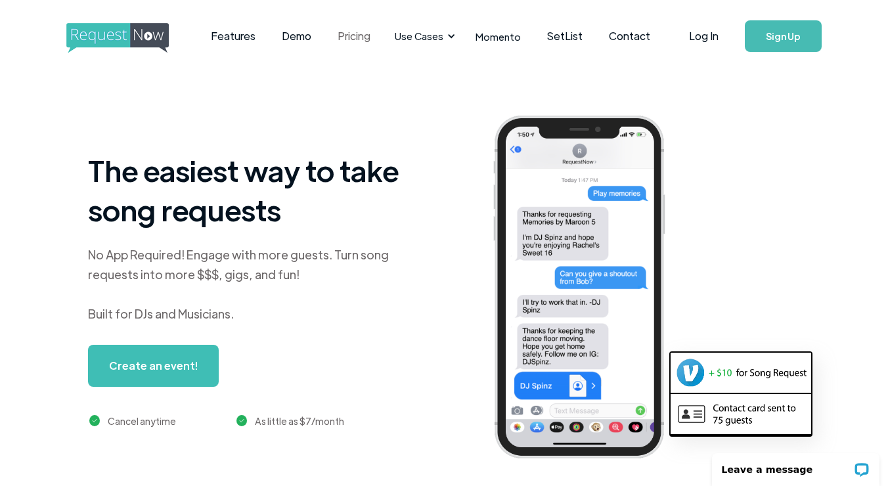
click at [341, 33] on link "Pricing" at bounding box center [353, 36] width 59 height 41
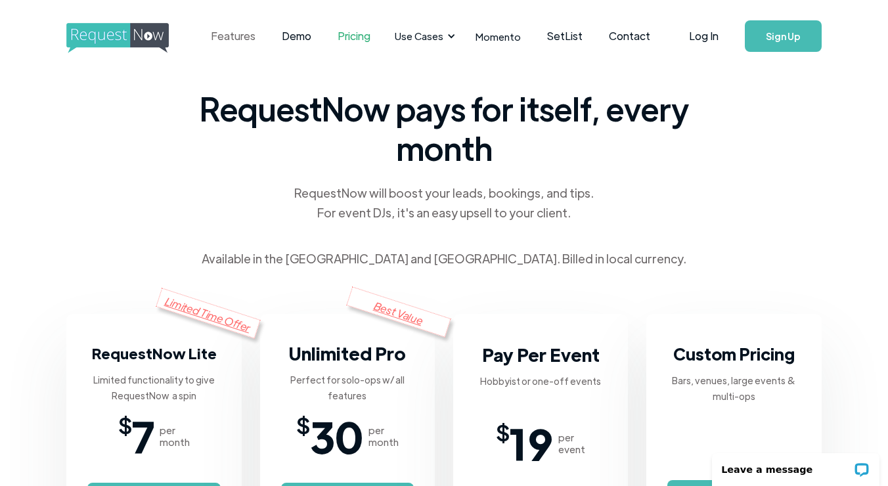
click at [241, 39] on link "Features" at bounding box center [233, 36] width 71 height 41
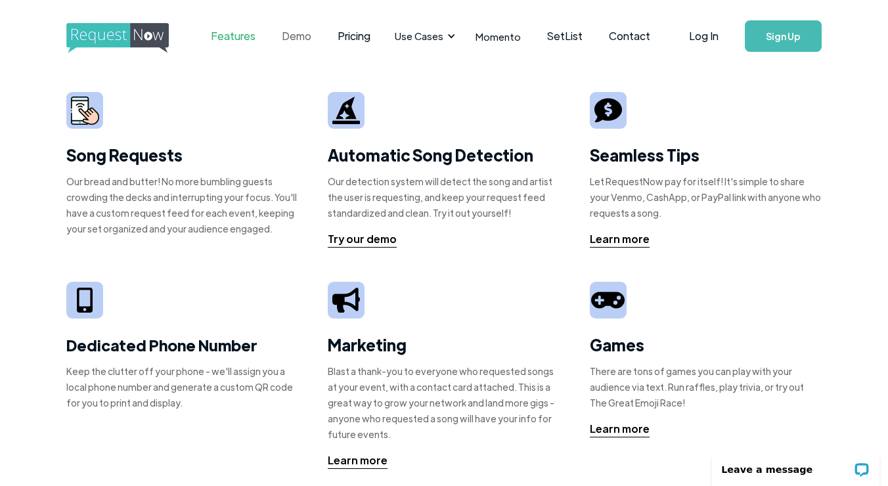
click at [287, 38] on link "Demo" at bounding box center [297, 36] width 56 height 41
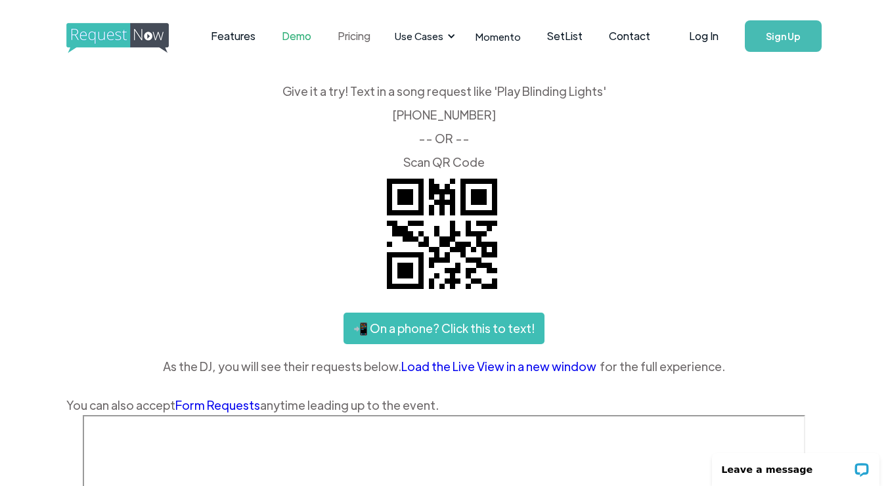
click at [340, 37] on link "Pricing" at bounding box center [353, 36] width 59 height 41
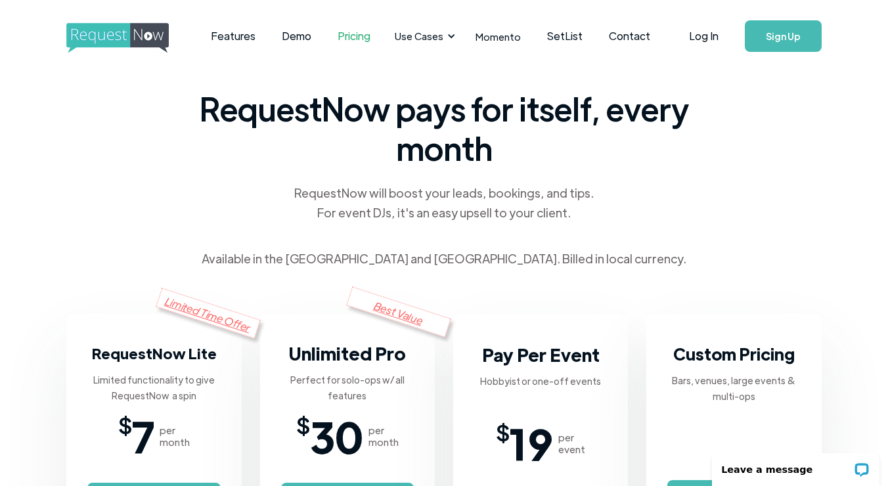
click at [116, 40] on img "home" at bounding box center [129, 38] width 127 height 30
